Goal: Find specific page/section: Find specific page/section

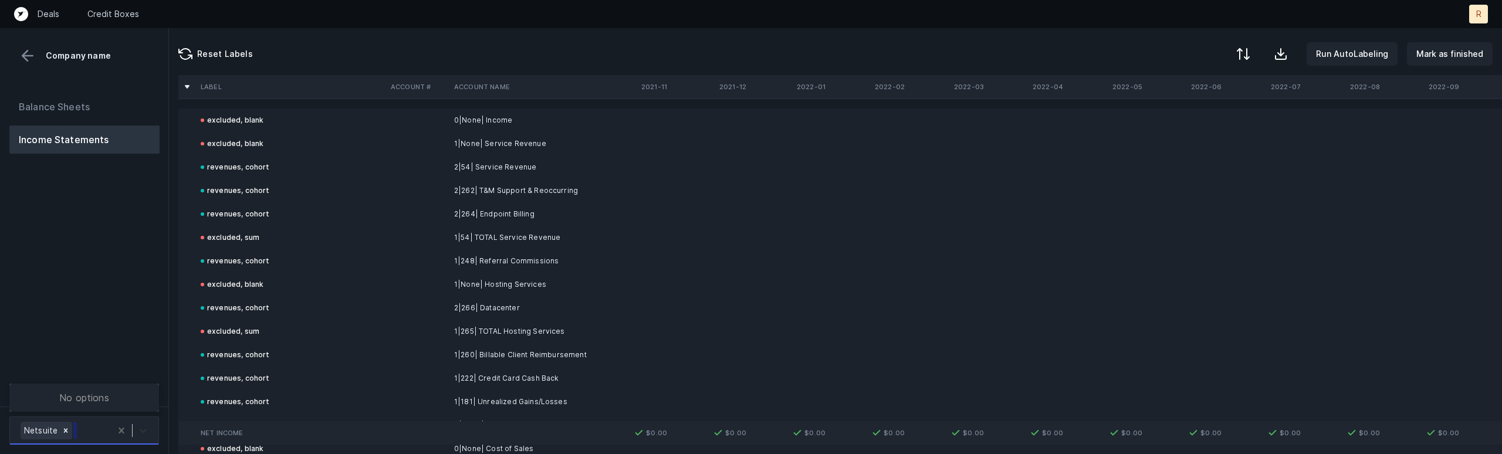
click at [147, 424] on div at bounding box center [143, 430] width 21 height 21
click at [62, 126] on button "Income Statements" at bounding box center [84, 140] width 150 height 28
click at [70, 110] on button "Balance Sheets" at bounding box center [84, 107] width 150 height 28
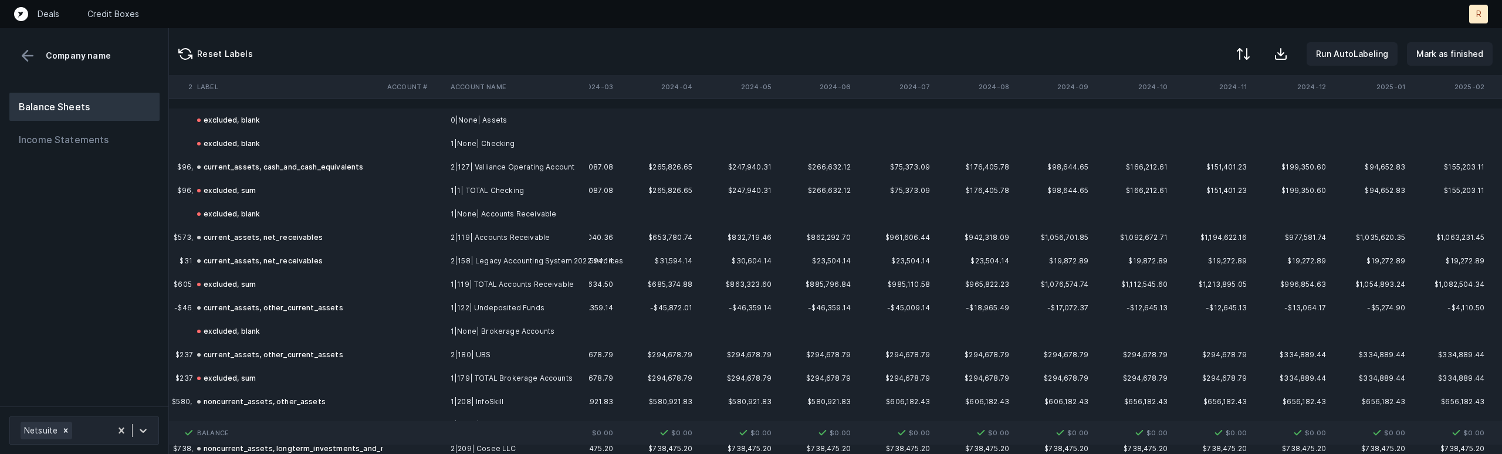
scroll to position [0, 2298]
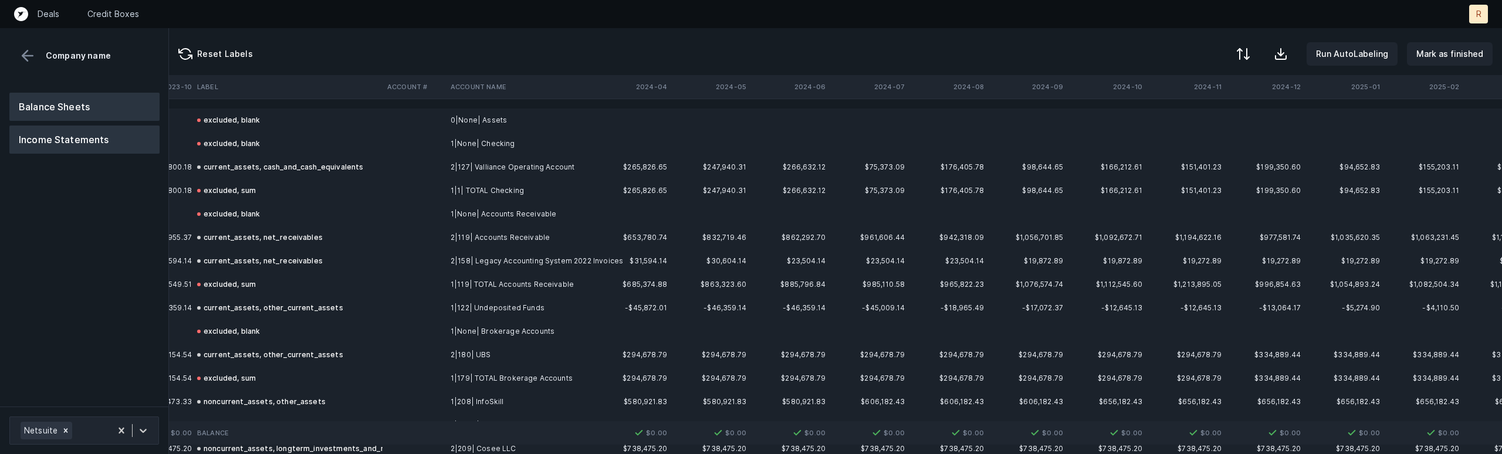
click at [60, 144] on button "Income Statements" at bounding box center [84, 140] width 150 height 28
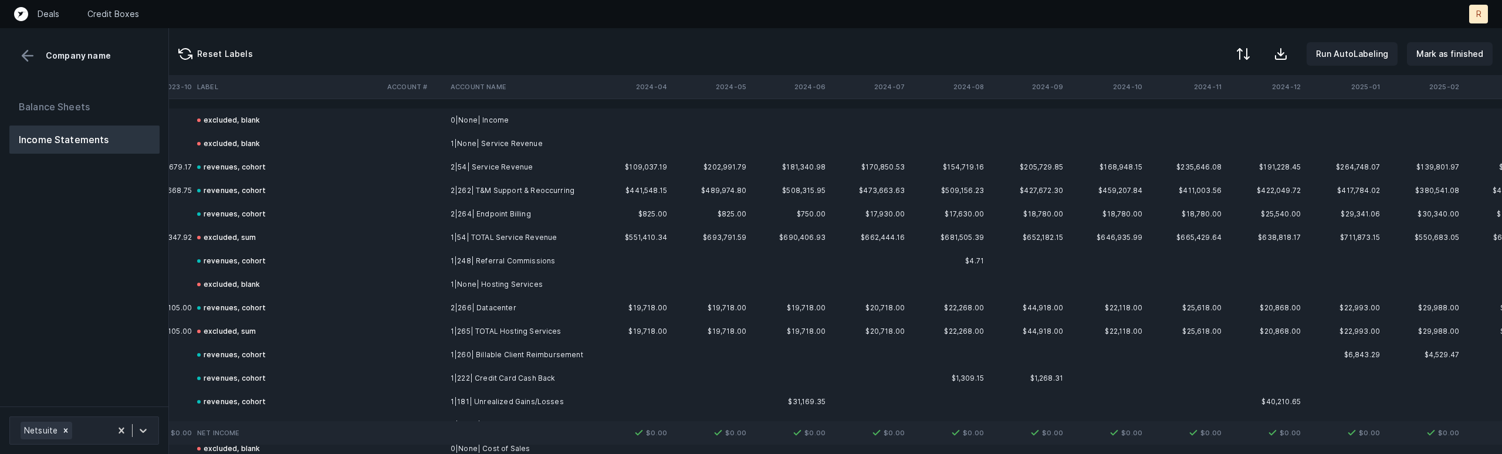
click at [79, 140] on button "Income Statements" at bounding box center [84, 140] width 150 height 28
click at [79, 112] on button "Balance Sheets" at bounding box center [84, 107] width 150 height 28
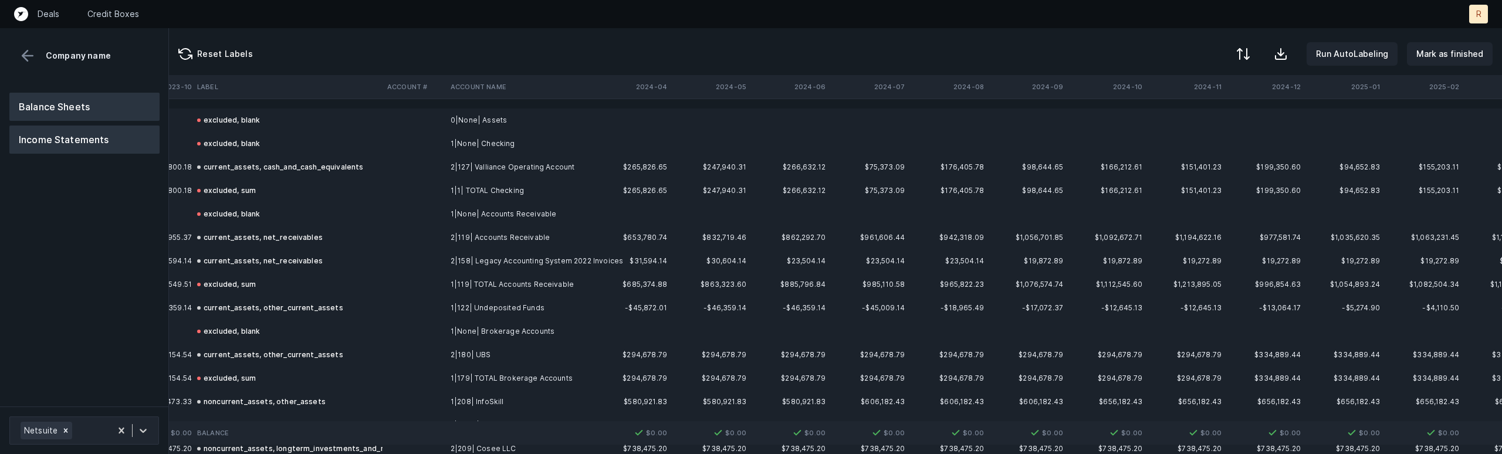
click at [76, 134] on button "Income Statements" at bounding box center [84, 140] width 150 height 28
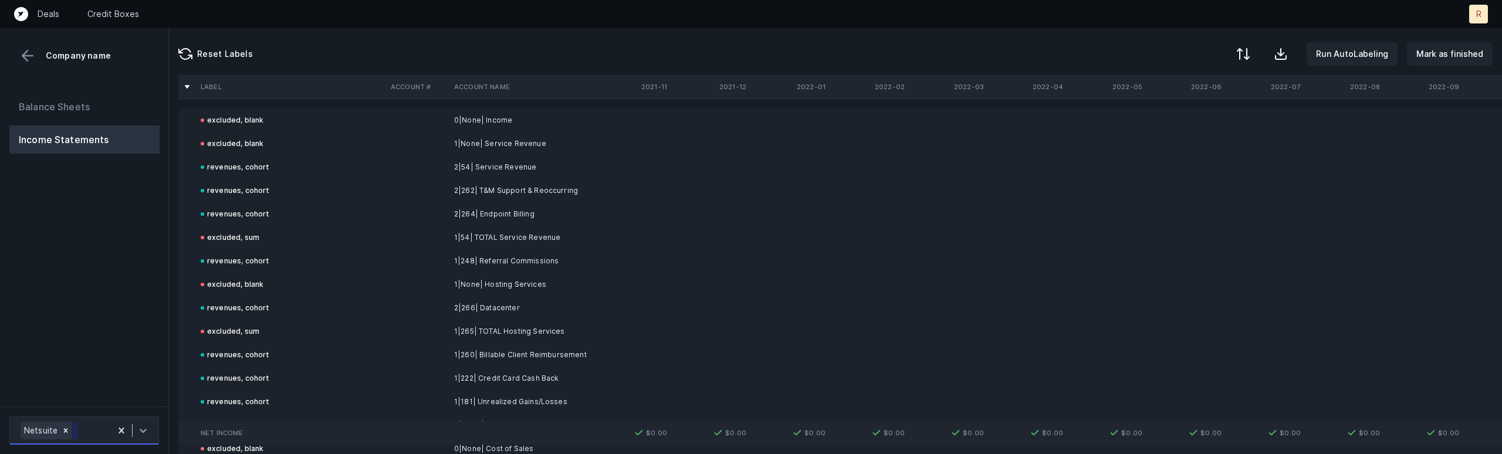
click at [133, 422] on div at bounding box center [143, 430] width 21 height 21
click at [64, 107] on button "Balance Sheets" at bounding box center [84, 107] width 150 height 28
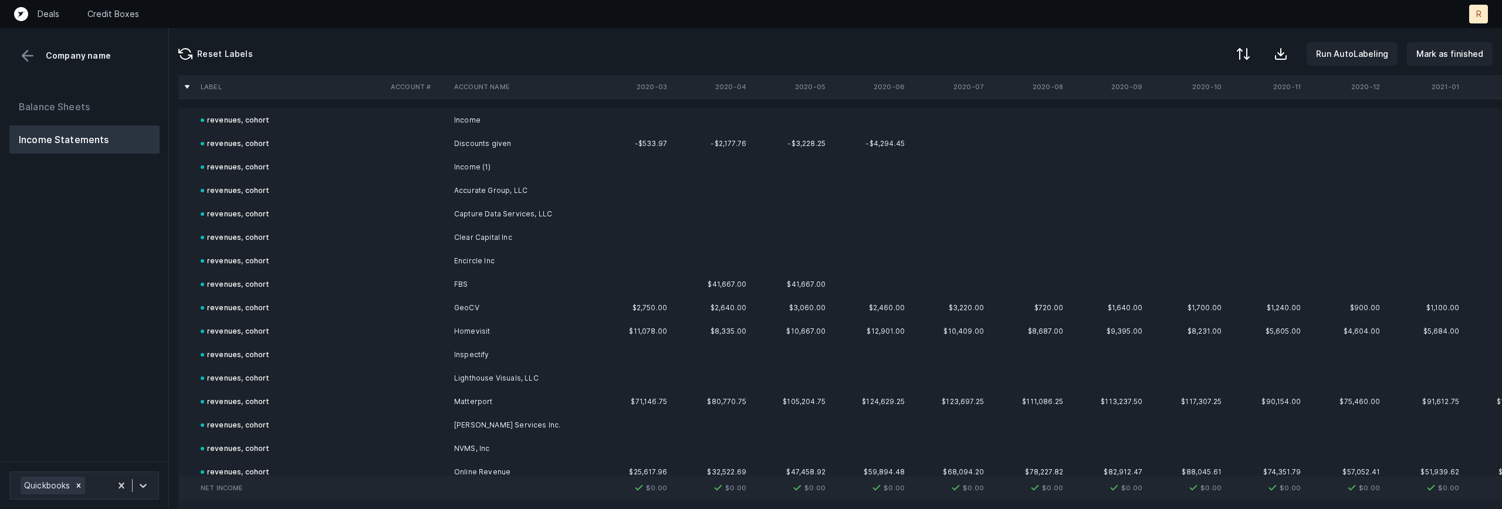
click at [25, 56] on button at bounding box center [28, 56] width 18 height 18
